Goal: Task Accomplishment & Management: Manage account settings

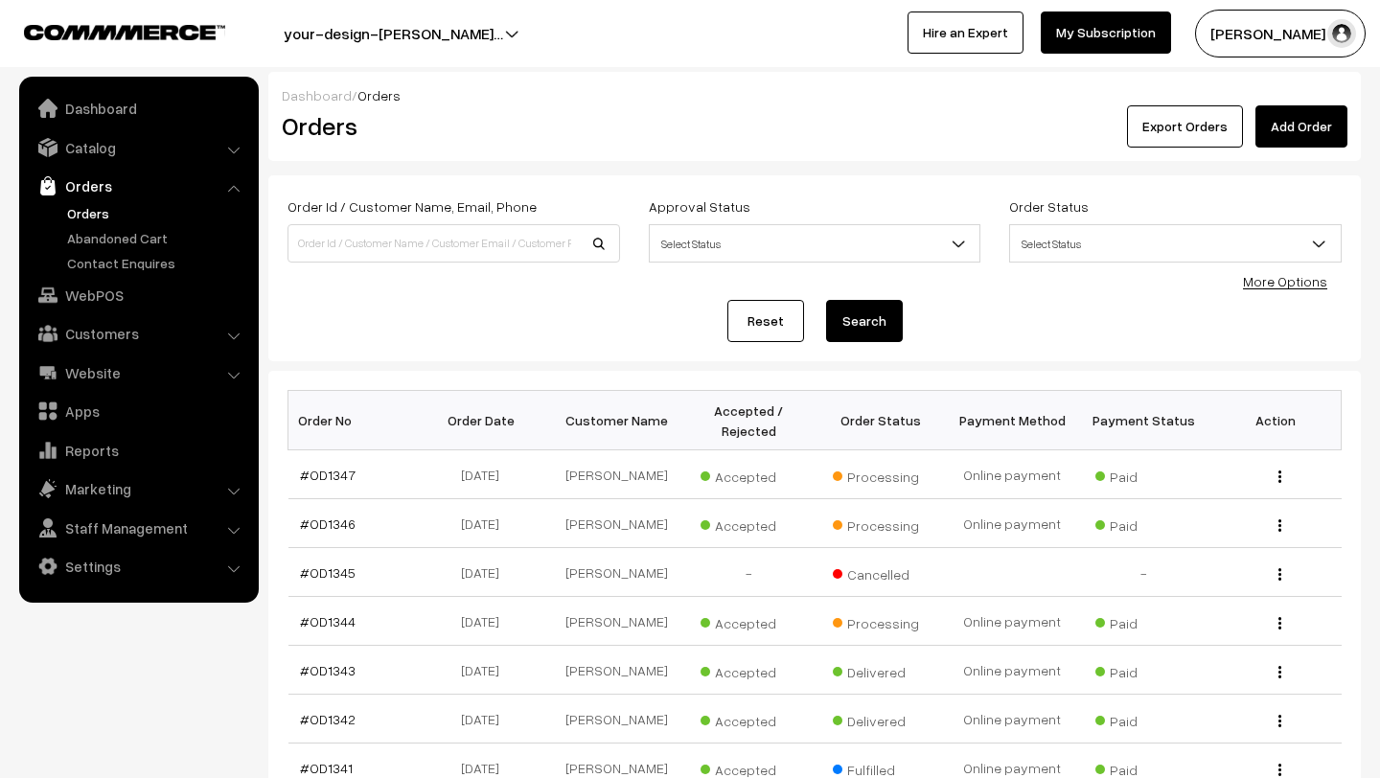
click at [84, 214] on link "Orders" at bounding box center [157, 213] width 190 height 20
click at [751, 524] on span "Awaiting" at bounding box center [748, 523] width 96 height 25
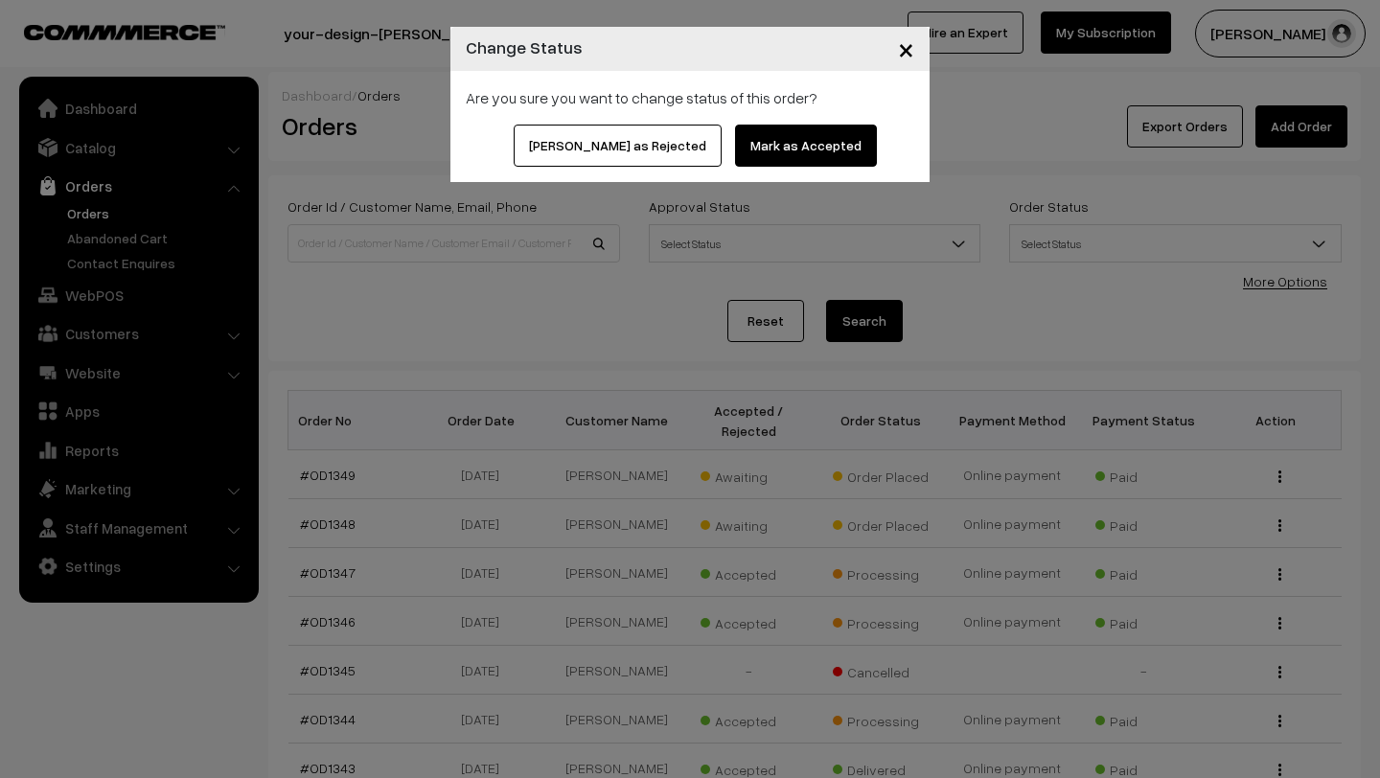
click at [784, 146] on button "Mark as Accepted" at bounding box center [806, 146] width 142 height 42
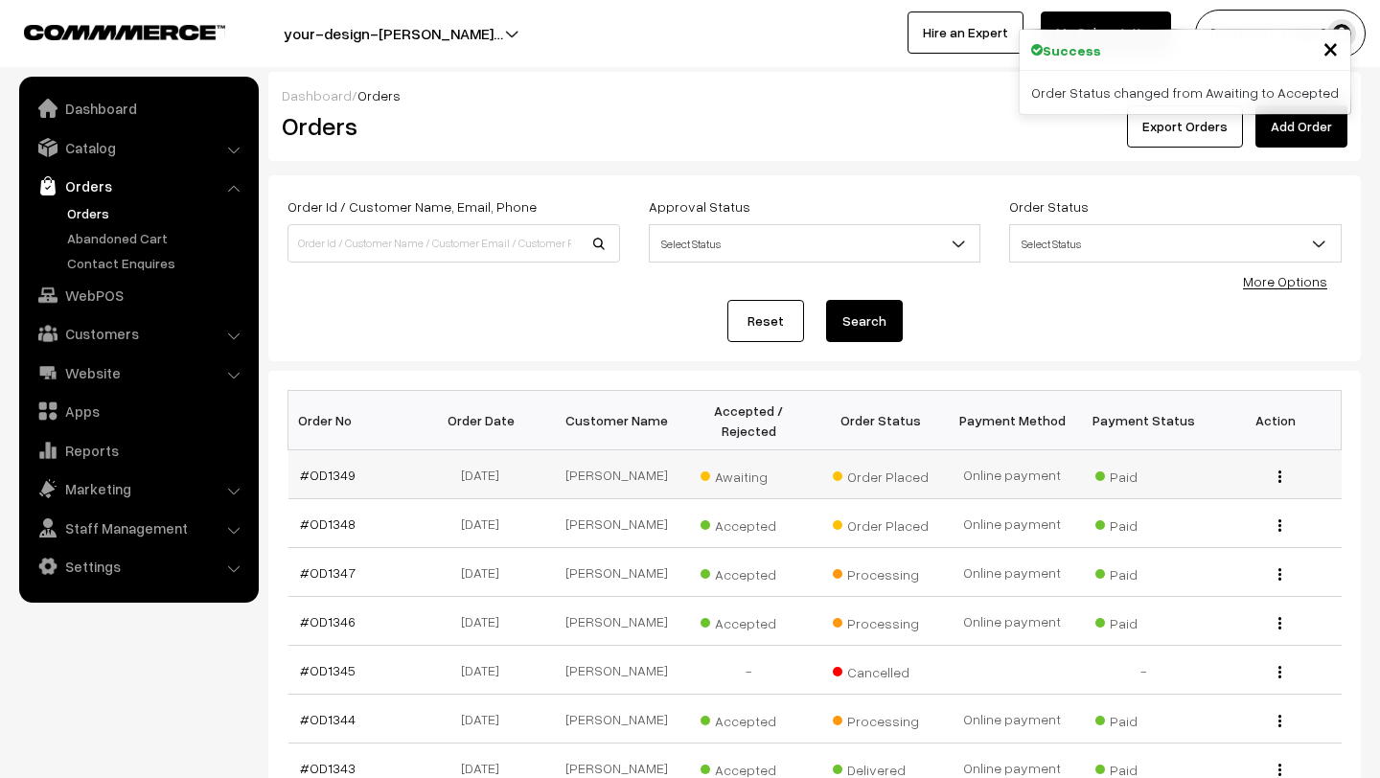
click at [733, 486] on span "Awaiting" at bounding box center [748, 474] width 96 height 25
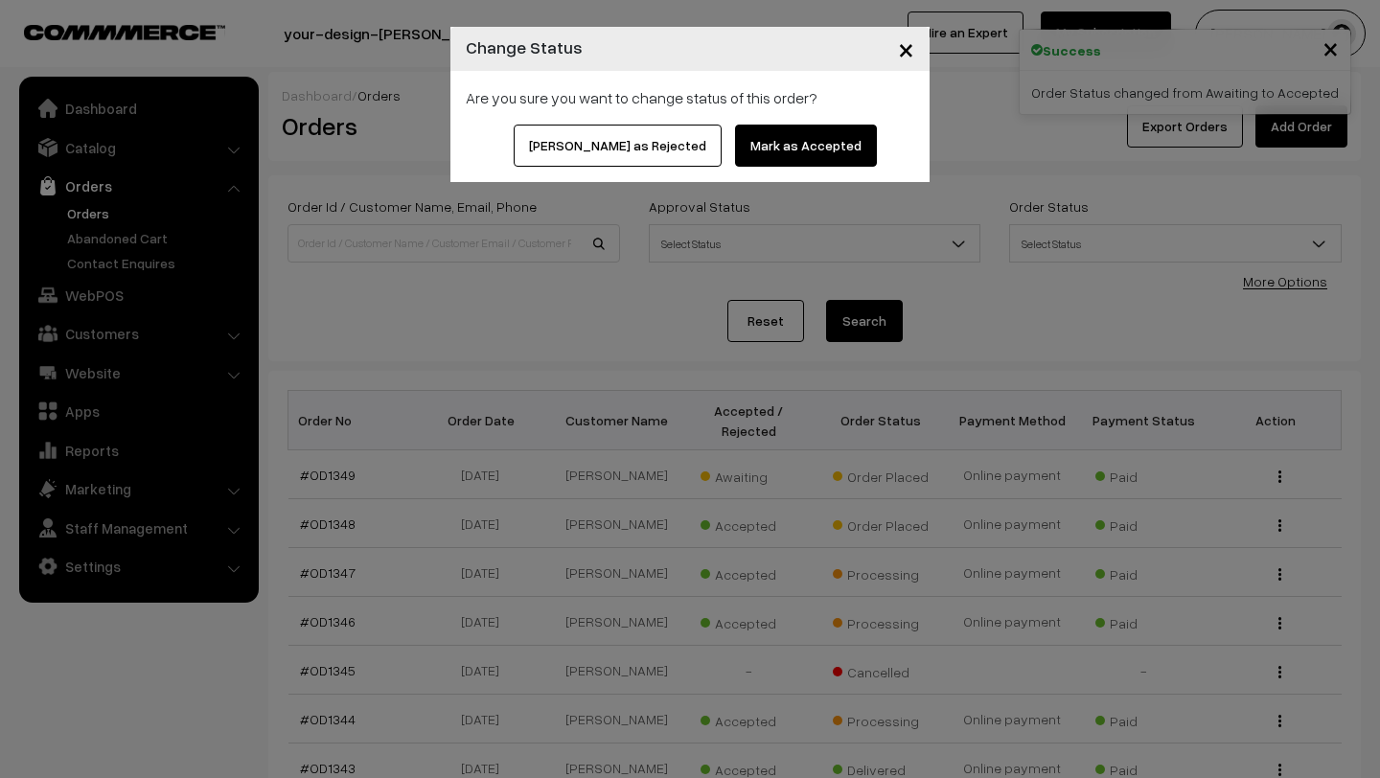
click at [779, 139] on button "Mark as Accepted" at bounding box center [806, 146] width 142 height 42
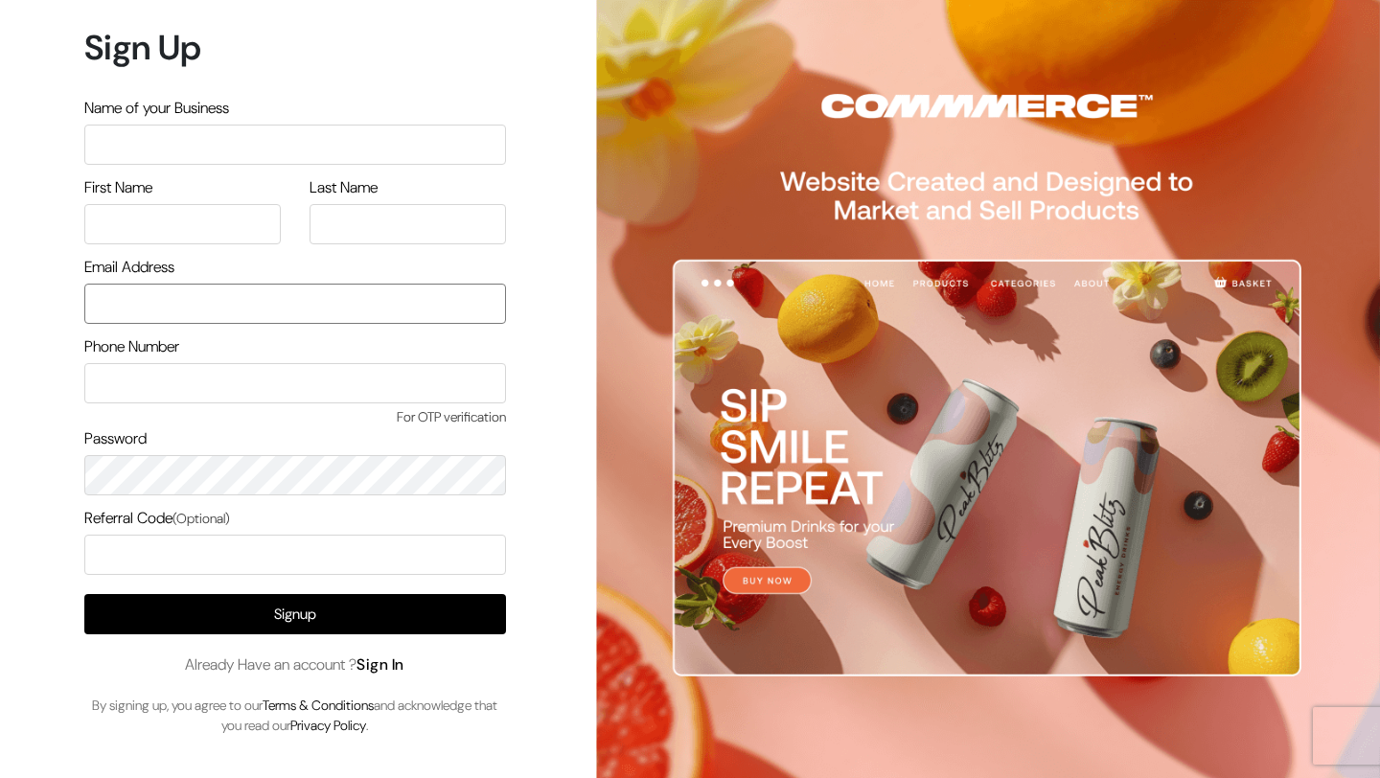
type input "[PERSON_NAME][EMAIL_ADDRESS][DOMAIN_NAME]"
click at [385, 671] on link "Sign In" at bounding box center [380, 664] width 48 height 20
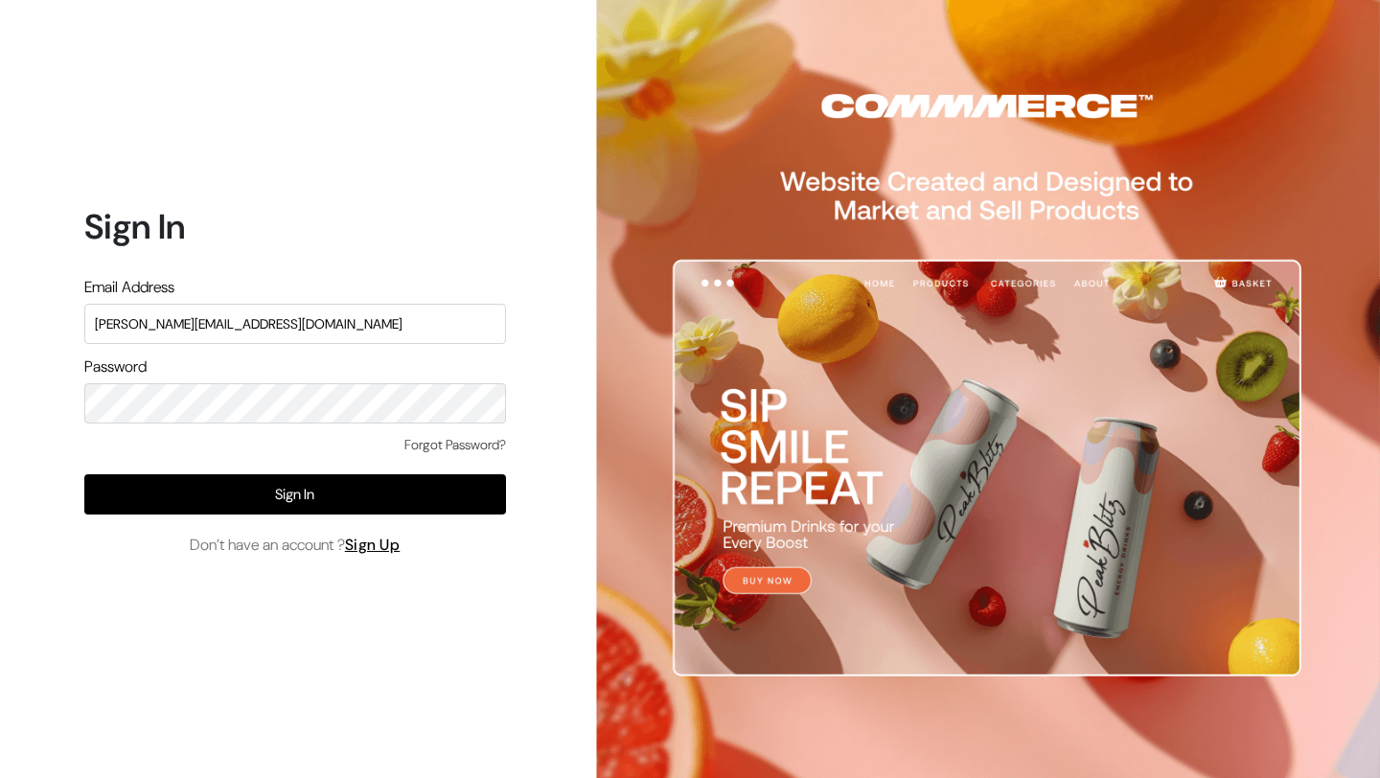
click at [333, 327] on input "[PERSON_NAME][EMAIL_ADDRESS][DOMAIN_NAME]" at bounding box center [295, 324] width 422 height 40
type input "[EMAIL_ADDRESS][DOMAIN_NAME]"
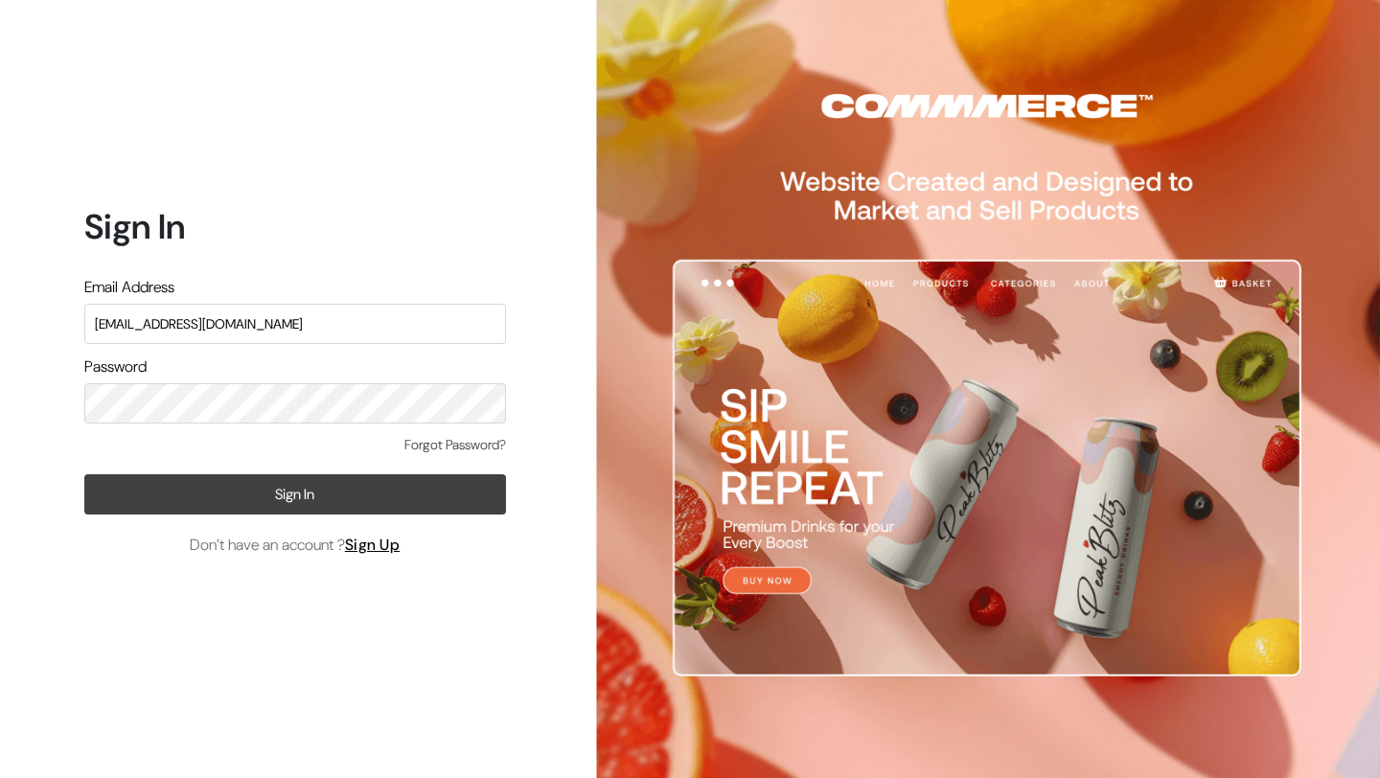
click at [285, 491] on button "Sign In" at bounding box center [295, 494] width 422 height 40
